Goal: Task Accomplishment & Management: Manage account settings

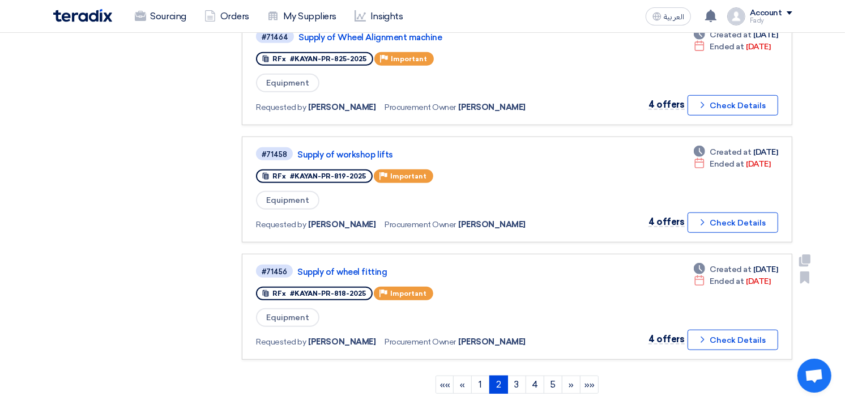
scroll to position [944, 0]
click at [518, 375] on link "3" at bounding box center [517, 384] width 19 height 18
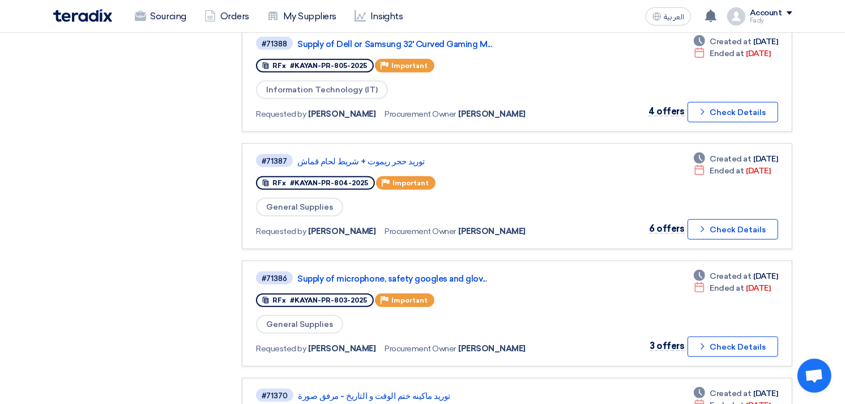
scroll to position [1007, 0]
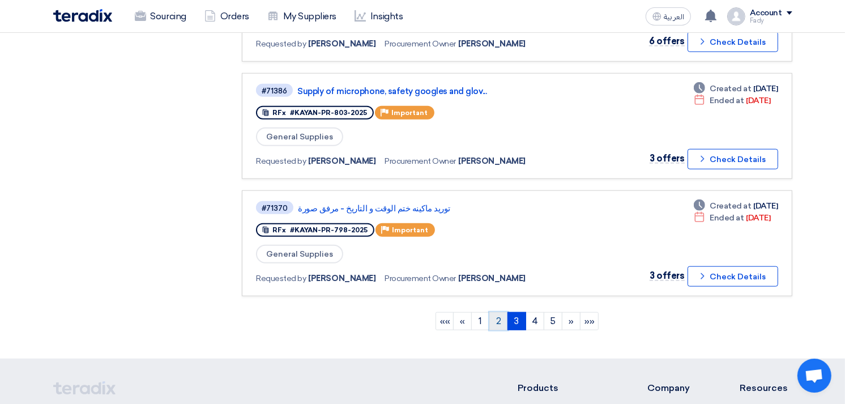
click at [499, 312] on link "2" at bounding box center [498, 321] width 19 height 18
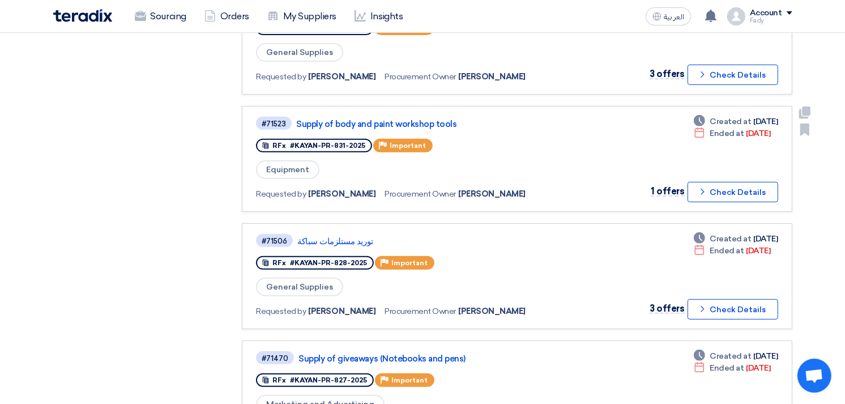
scroll to position [567, 0]
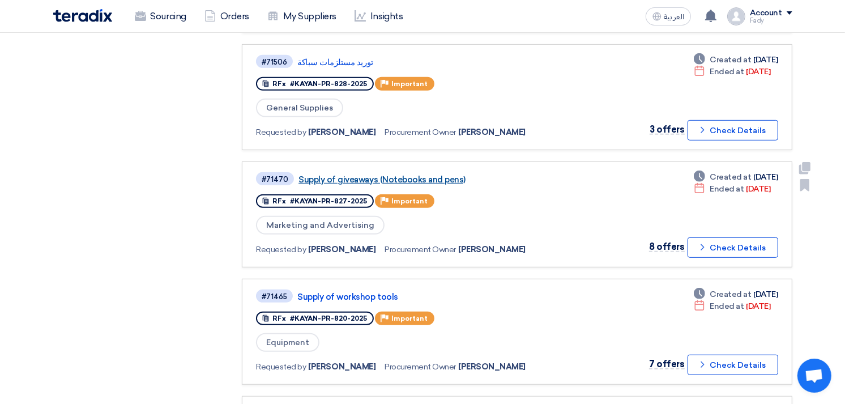
click at [433, 174] on link "Supply of giveaways (Notebooks and pens)" at bounding box center [440, 179] width 283 height 10
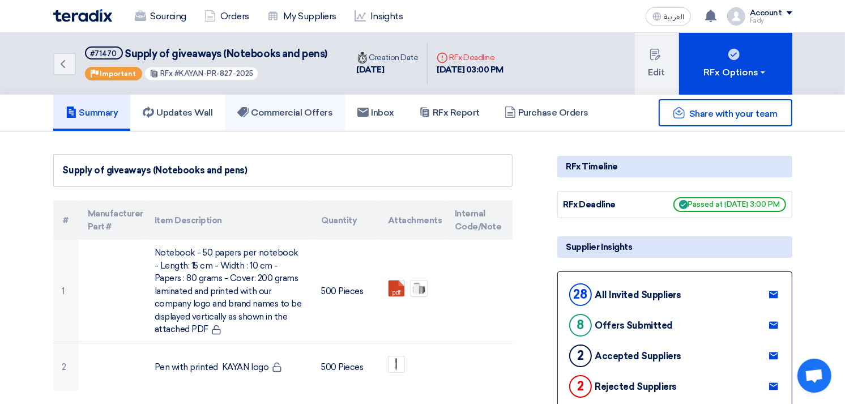
click at [309, 110] on h5 "Commercial Offers" at bounding box center [284, 112] width 95 height 11
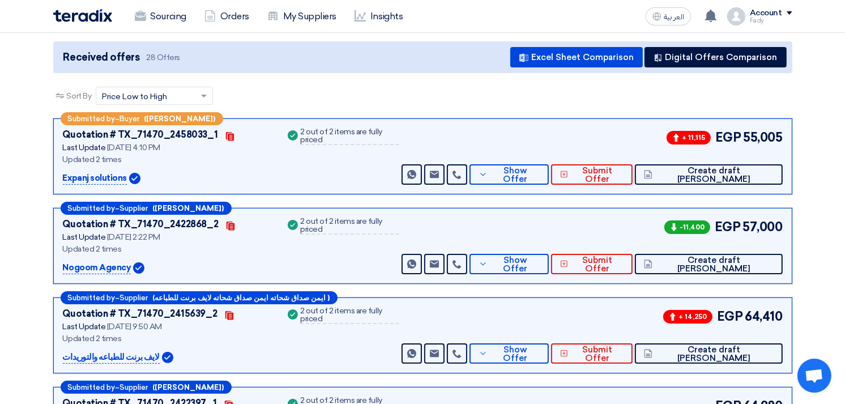
scroll to position [126, 0]
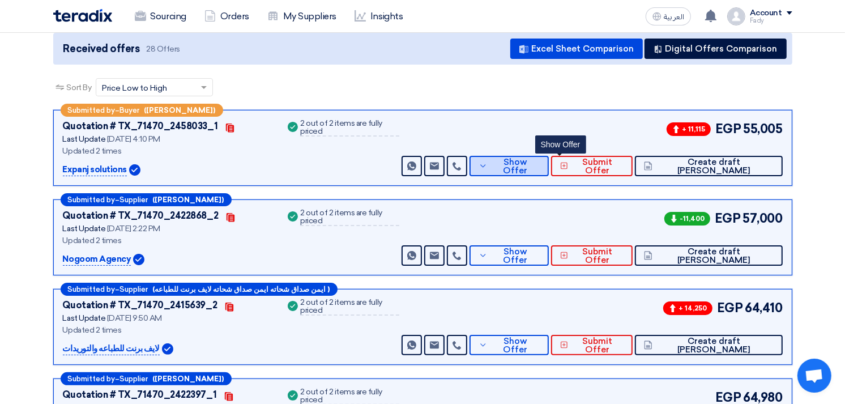
click at [540, 166] on span "Show Offer" at bounding box center [515, 166] width 49 height 17
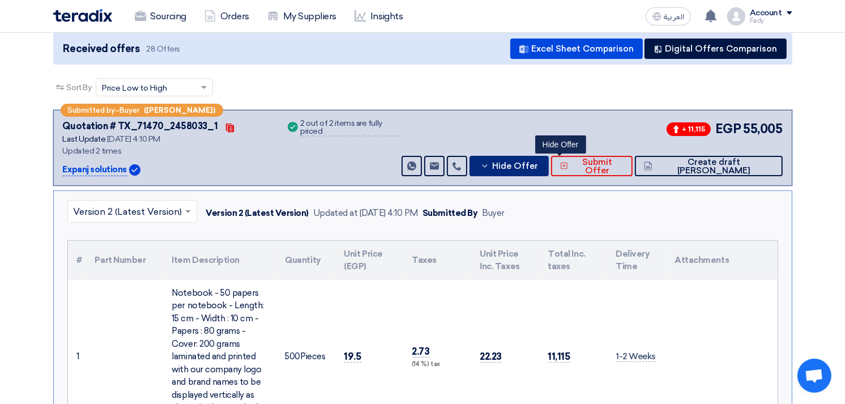
click at [538, 162] on span "Hide Offer" at bounding box center [515, 166] width 46 height 8
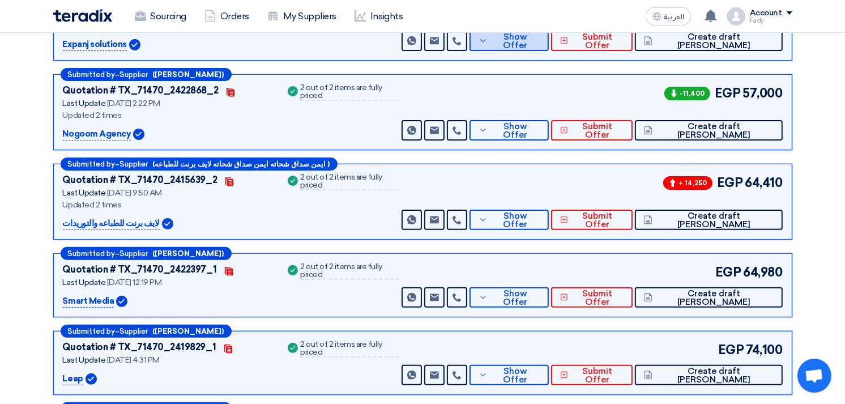
scroll to position [252, 0]
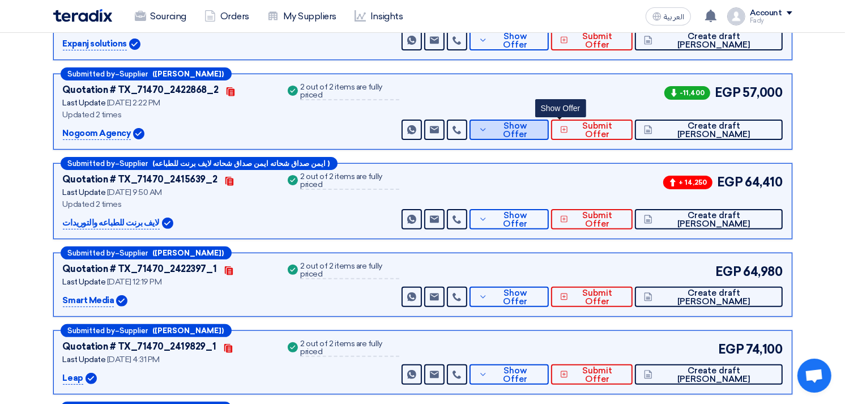
click at [540, 127] on span "Show Offer" at bounding box center [515, 130] width 49 height 17
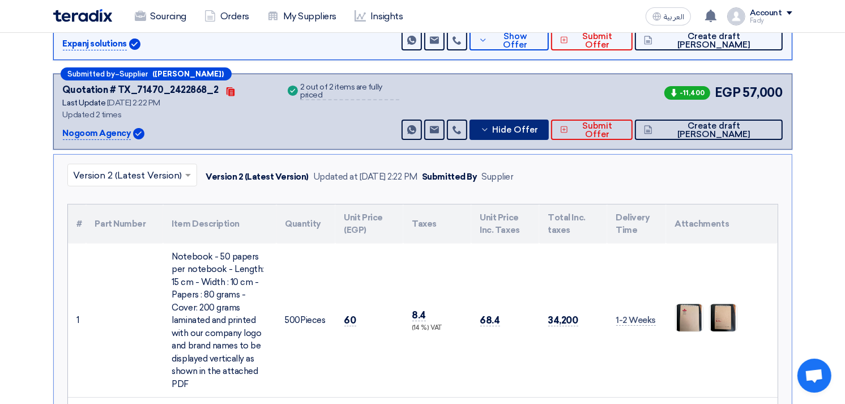
scroll to position [567, 0]
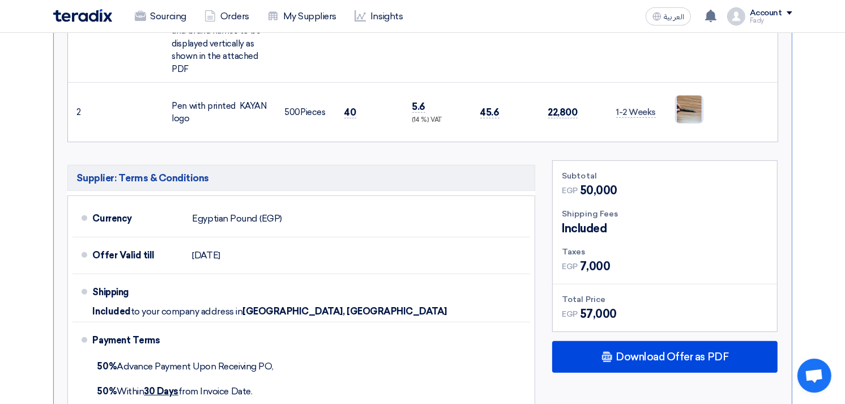
click at [695, 95] on img at bounding box center [689, 110] width 27 height 36
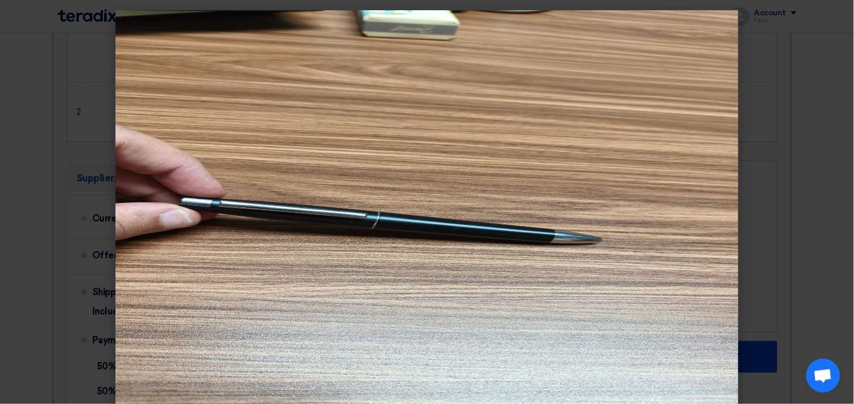
click at [772, 172] on modal-container at bounding box center [427, 202] width 854 height 404
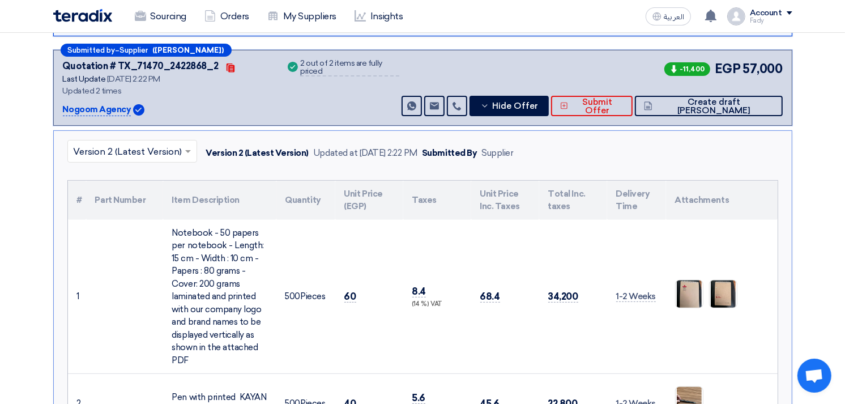
scroll to position [252, 0]
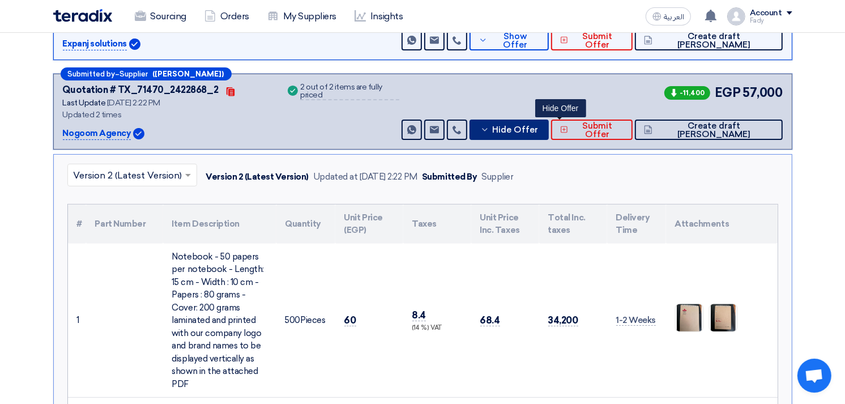
click at [538, 127] on span "Hide Offer" at bounding box center [515, 130] width 46 height 8
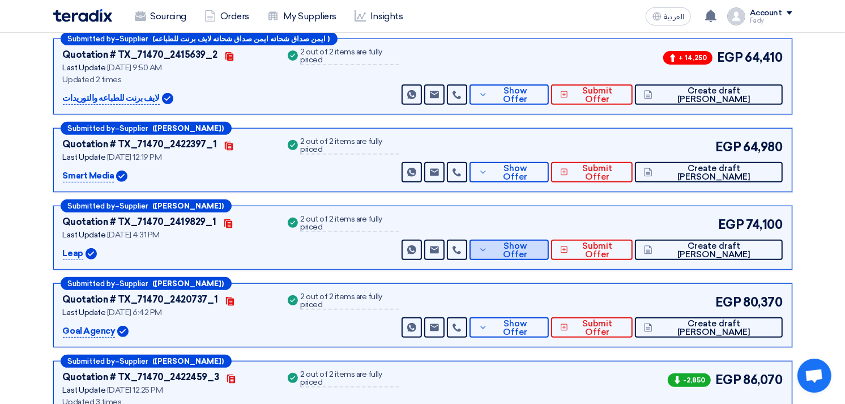
scroll to position [377, 0]
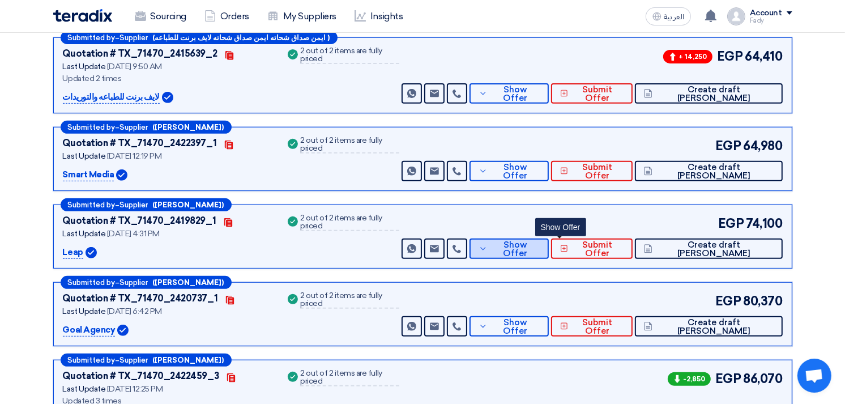
click at [540, 246] on span "Show Offer" at bounding box center [515, 249] width 49 height 17
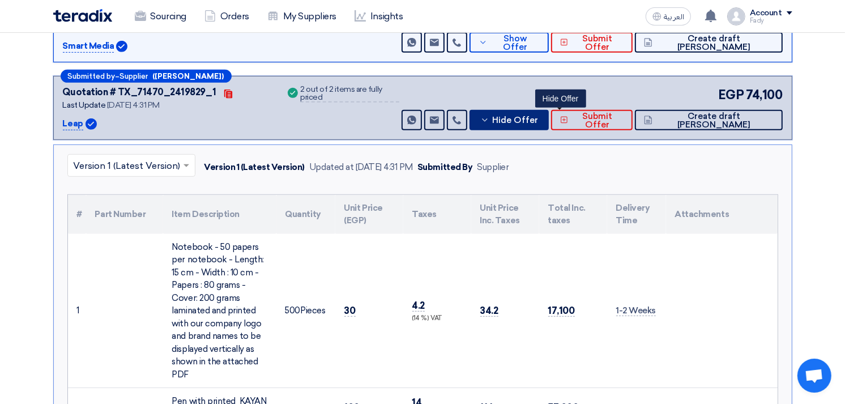
scroll to position [314, 0]
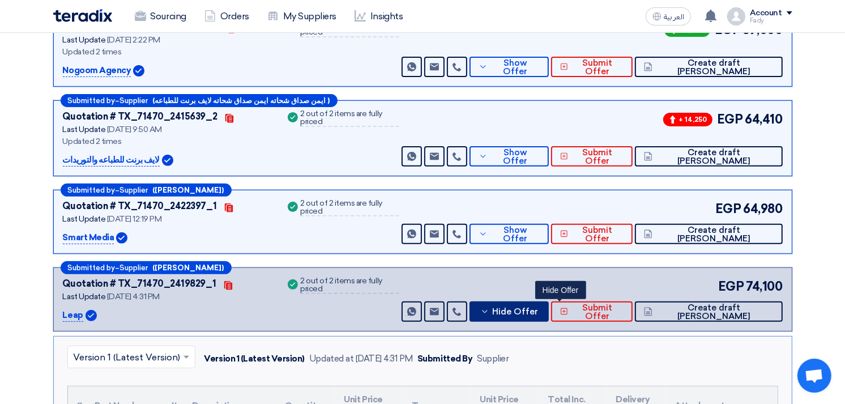
click at [538, 313] on span "Hide Offer" at bounding box center [515, 312] width 46 height 8
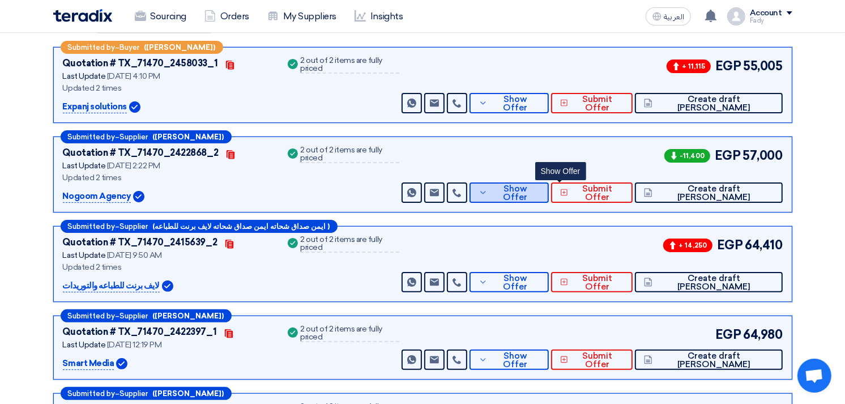
click at [540, 189] on span "Show Offer" at bounding box center [515, 193] width 49 height 17
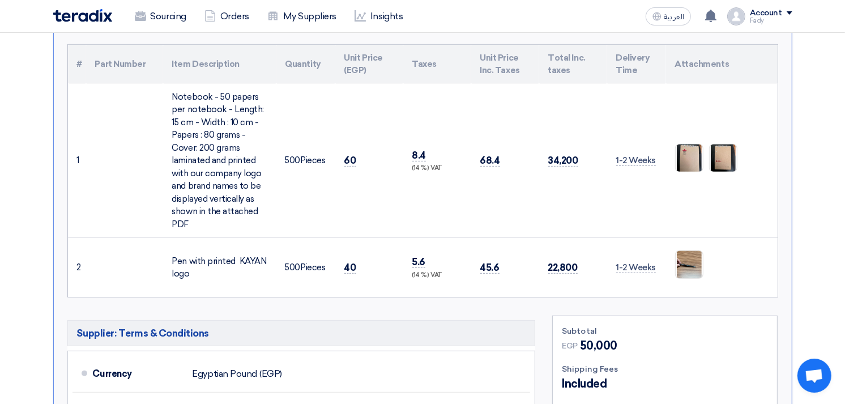
scroll to position [567, 0]
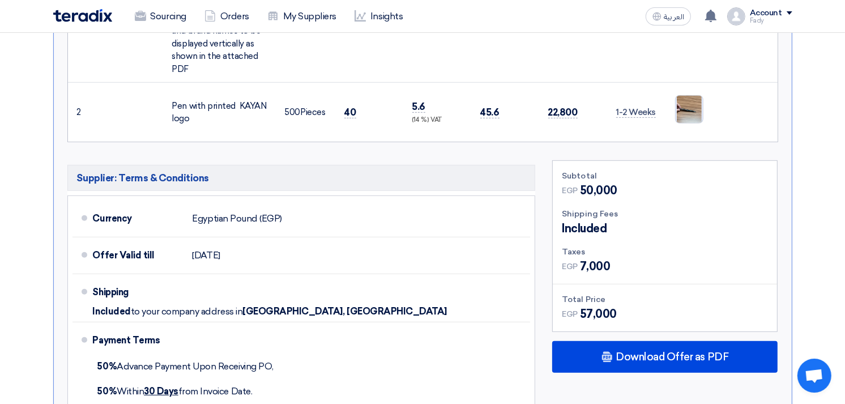
click at [687, 115] on img at bounding box center [689, 110] width 27 height 36
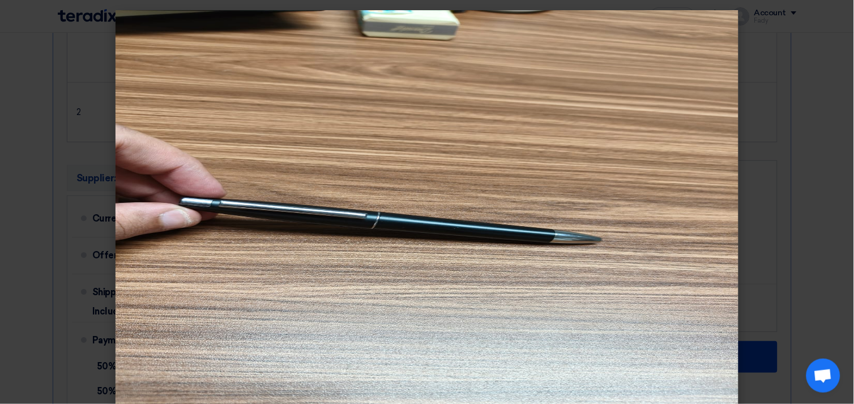
click at [9, 238] on modal-container at bounding box center [427, 202] width 854 height 404
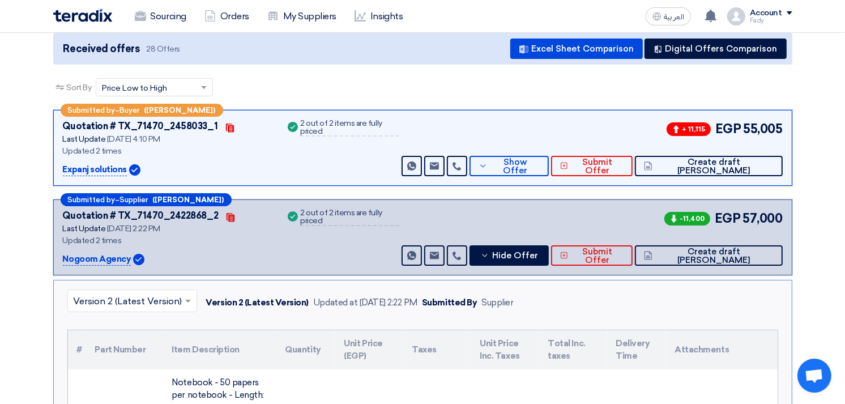
scroll to position [0, 0]
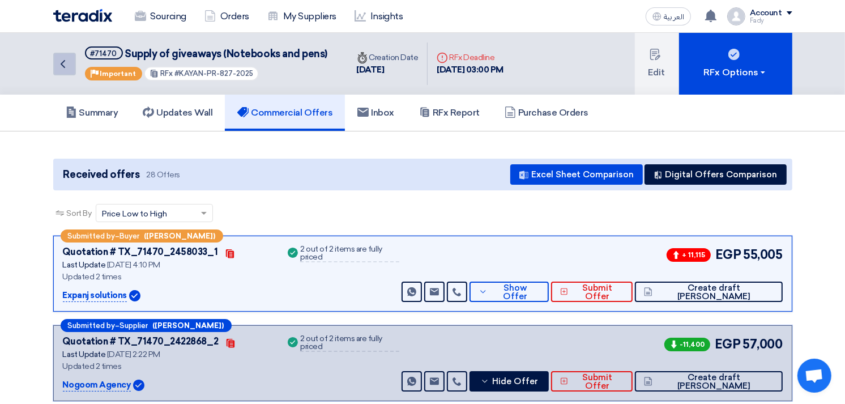
click at [63, 59] on icon "Back" at bounding box center [63, 64] width 14 height 14
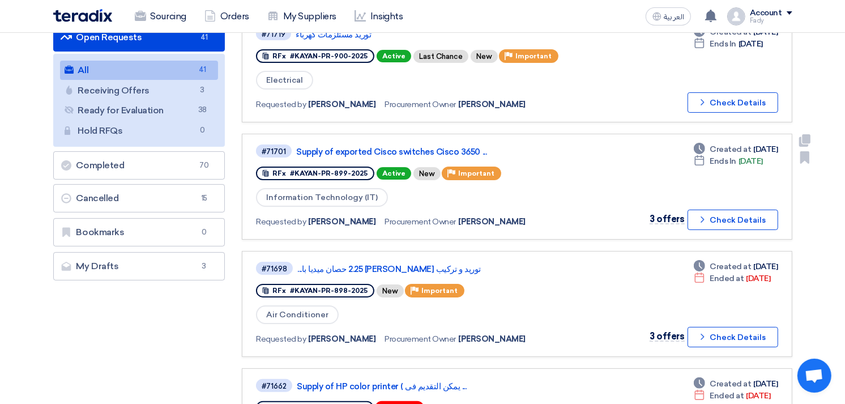
scroll to position [126, 0]
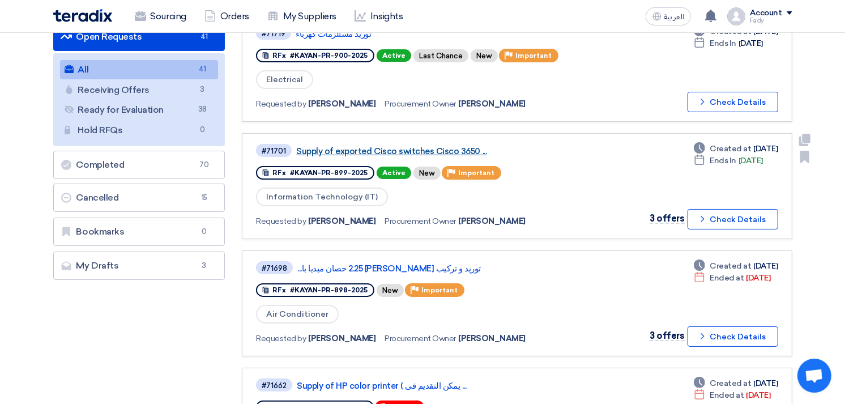
click at [425, 146] on link "Supply of exported Cisco switches Cisco 3650 ..." at bounding box center [437, 151] width 283 height 10
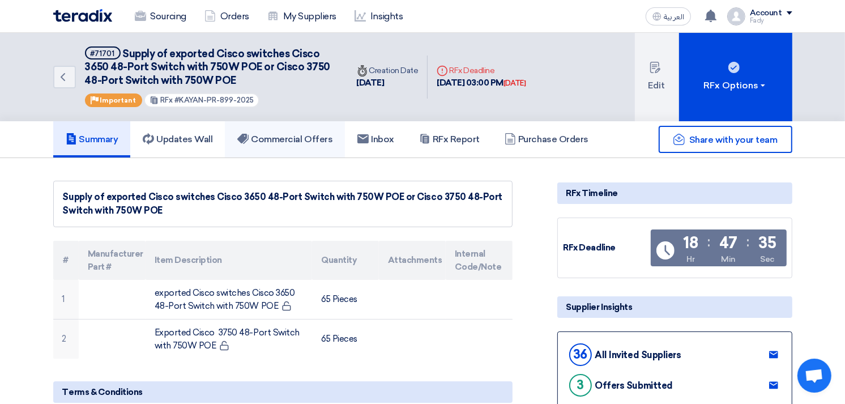
click at [305, 137] on h5 "Commercial Offers" at bounding box center [284, 139] width 95 height 11
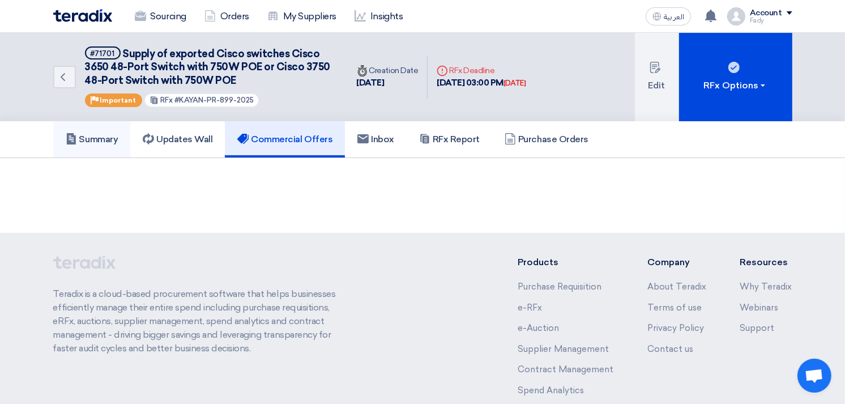
click at [108, 137] on h5 "Summary" at bounding box center [92, 139] width 53 height 11
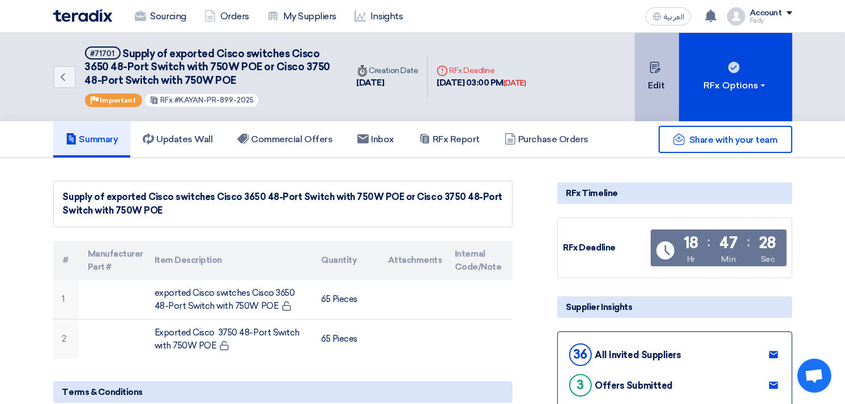
click at [661, 80] on button "Edit" at bounding box center [657, 77] width 44 height 88
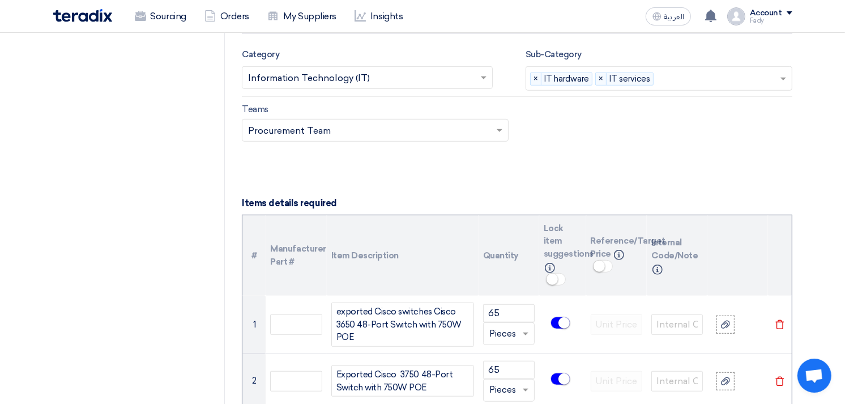
scroll to position [692, 0]
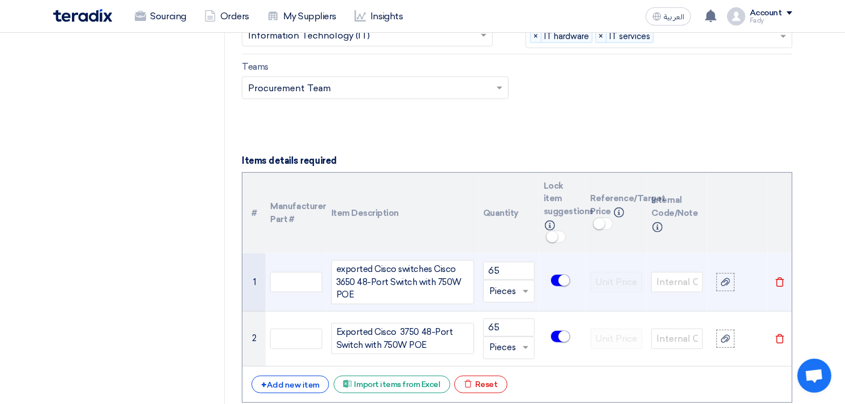
click at [561, 284] on small at bounding box center [564, 280] width 11 height 11
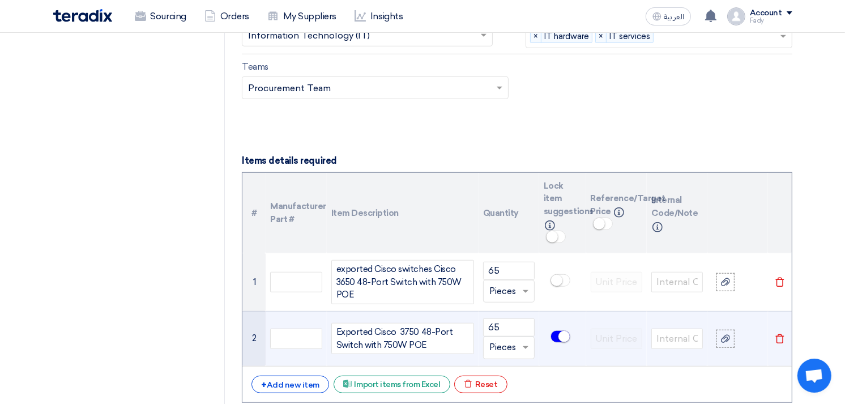
click at [562, 332] on small at bounding box center [564, 336] width 11 height 11
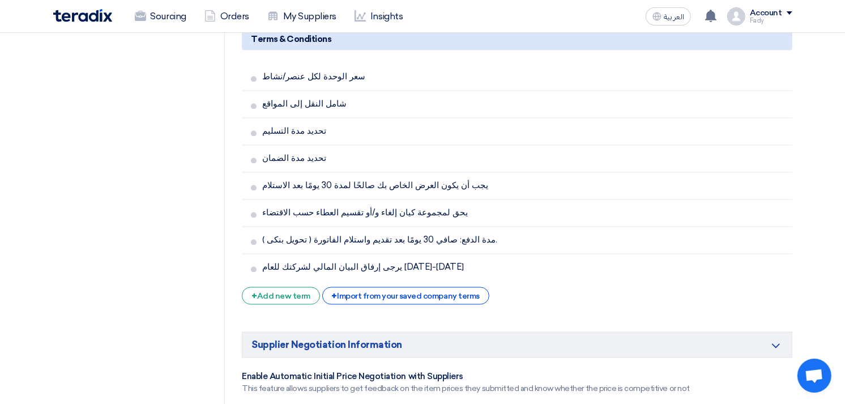
scroll to position [2140, 0]
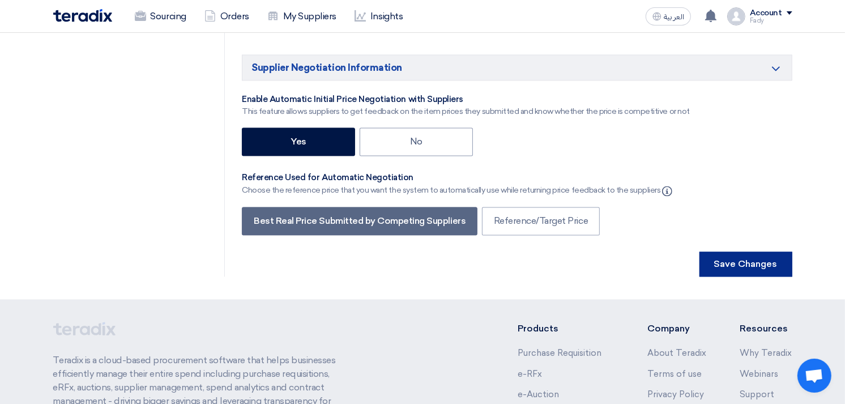
click at [783, 252] on button "Save Changes" at bounding box center [746, 264] width 93 height 25
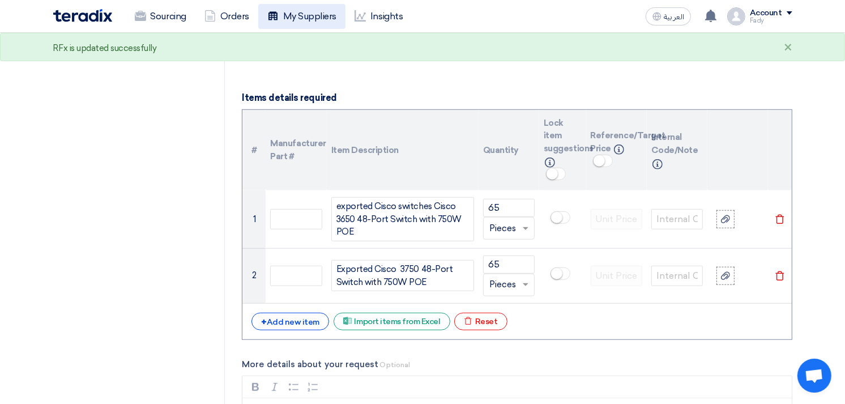
scroll to position [0, 0]
